Goal: Information Seeking & Learning: Learn about a topic

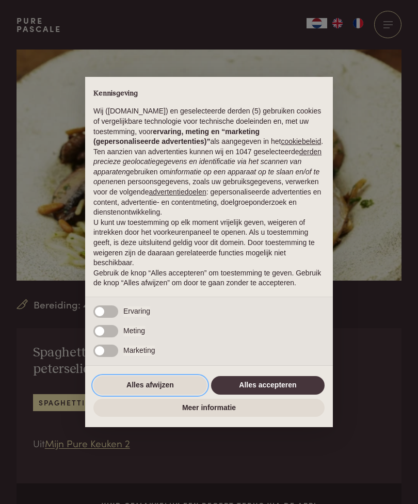
click at [155, 386] on button "Alles afwijzen" at bounding box center [150, 385] width 114 height 19
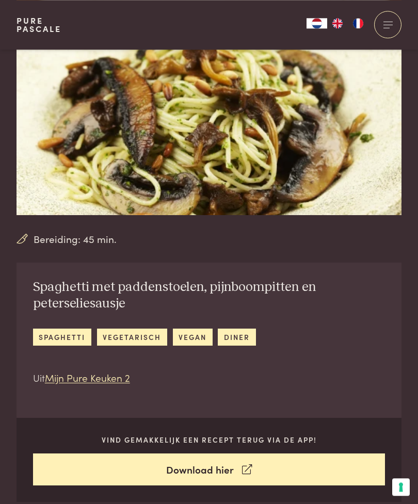
scroll to position [65, 0]
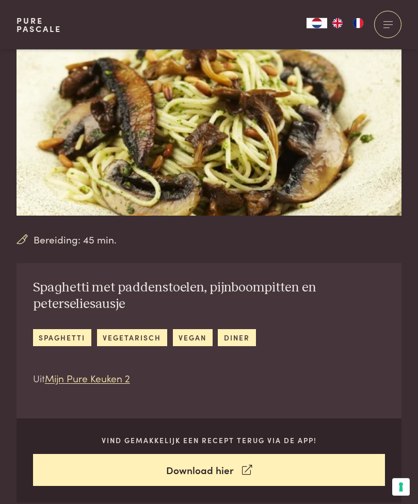
click at [68, 337] on link "spaghetti" at bounding box center [62, 337] width 58 height 17
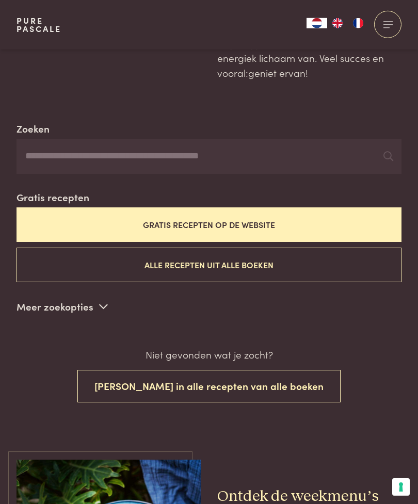
click at [236, 218] on button "Gratis recepten op de website" at bounding box center [209, 225] width 385 height 35
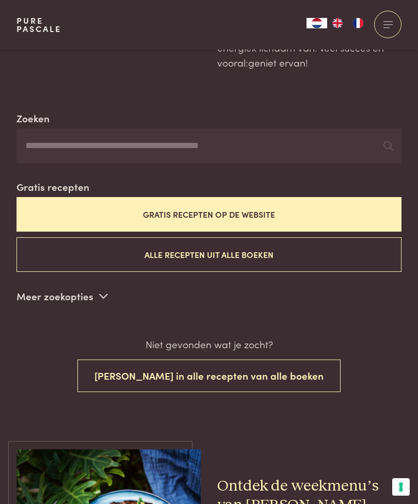
scroll to position [177, 0]
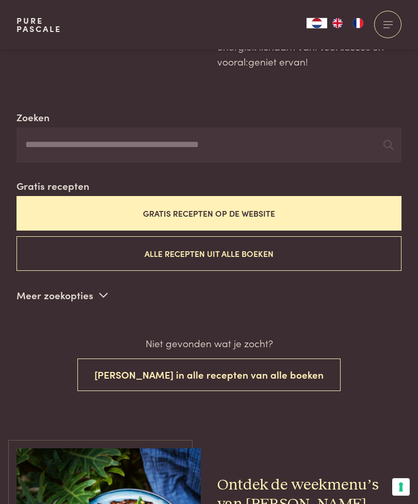
click at [100, 290] on icon at bounding box center [103, 295] width 9 height 10
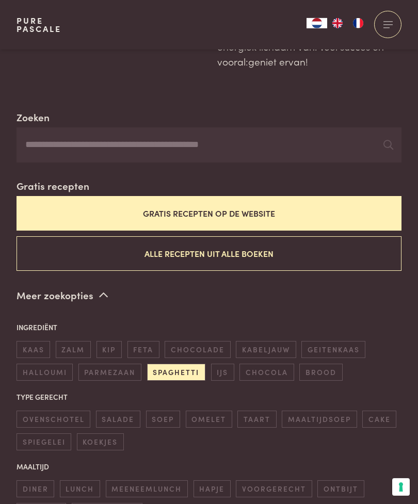
click at [181, 364] on span "spaghetti" at bounding box center [176, 372] width 58 height 17
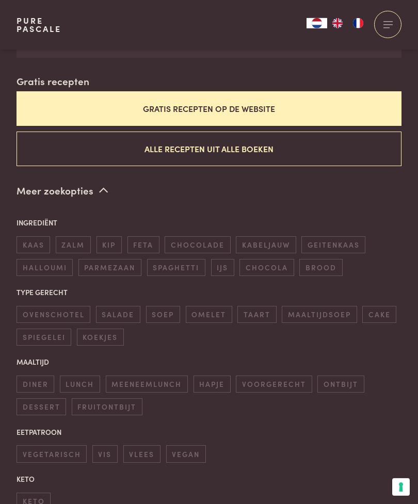
scroll to position [282, 0]
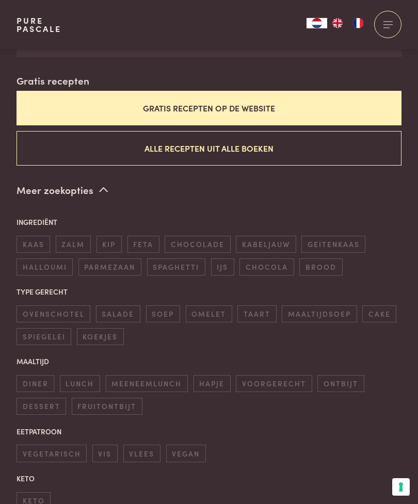
click at [181, 262] on span "spaghetti" at bounding box center [176, 267] width 58 height 17
click at [251, 149] on button "Alle recepten uit alle boeken" at bounding box center [209, 148] width 385 height 35
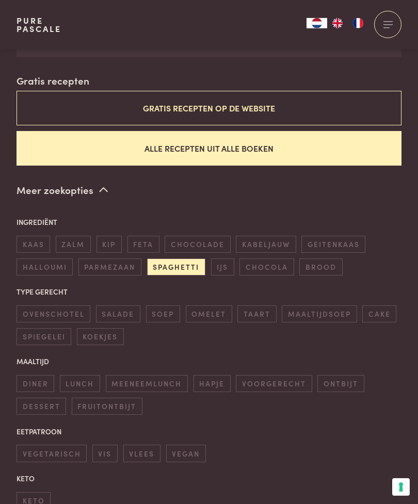
click at [284, 106] on button "Gratis recepten op de website" at bounding box center [209, 108] width 385 height 35
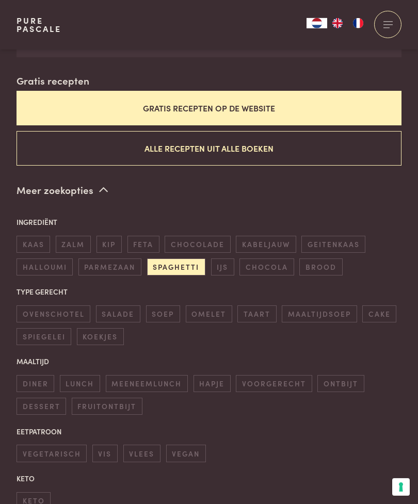
click at [184, 259] on span "spaghetti" at bounding box center [176, 267] width 58 height 17
